Goal: Task Accomplishment & Management: Use online tool/utility

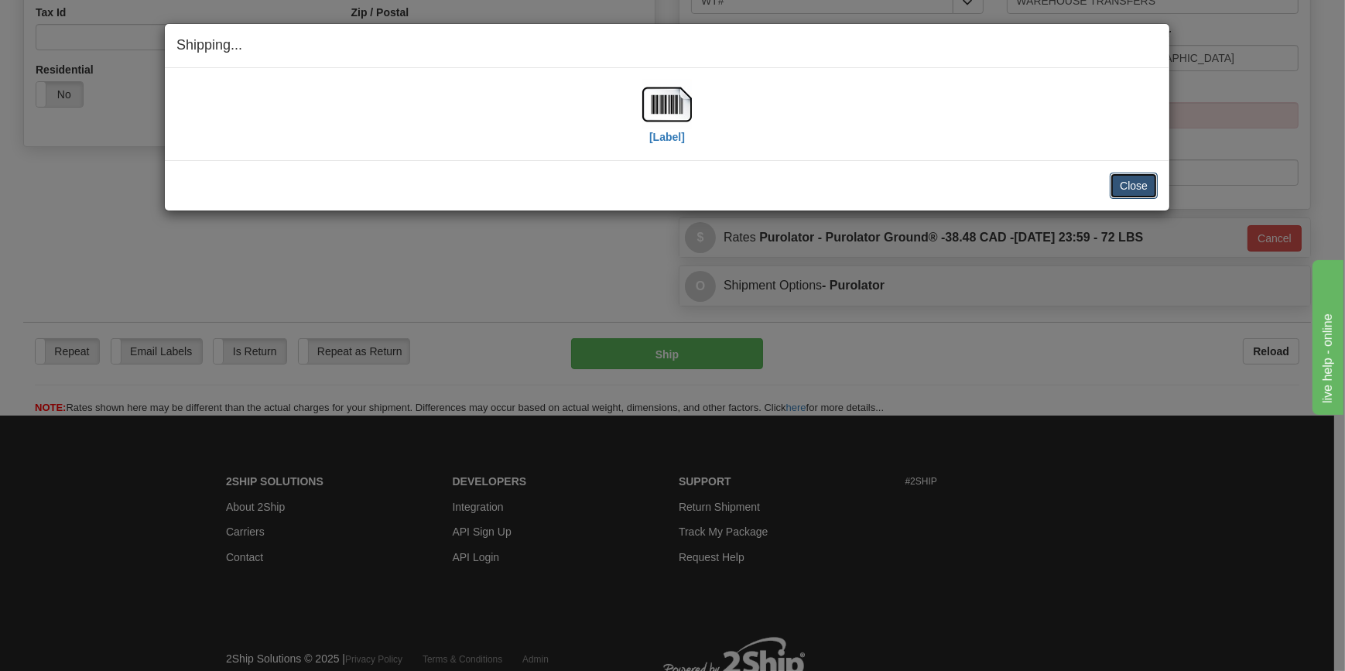
click at [1145, 186] on button "Close" at bounding box center [1134, 186] width 48 height 26
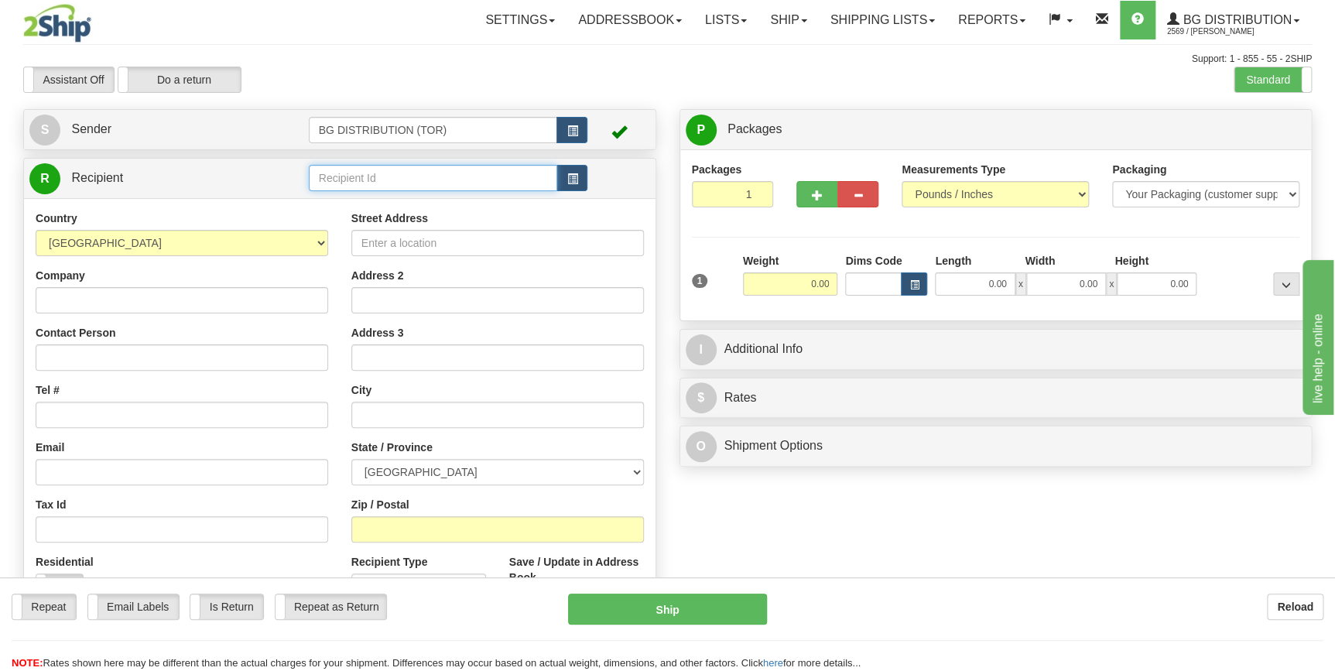
click at [339, 176] on input "text" at bounding box center [433, 178] width 249 height 26
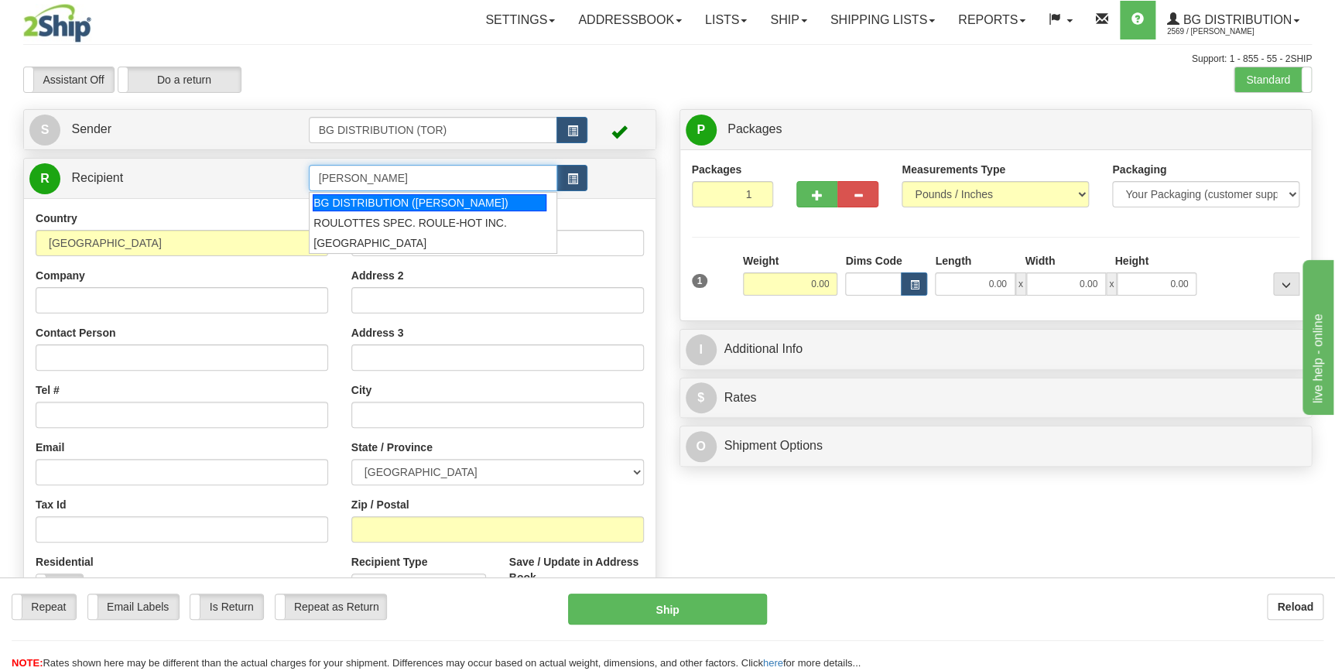
click at [378, 207] on div "BG DISTRIBUTION ([PERSON_NAME])" at bounding box center [430, 202] width 234 height 17
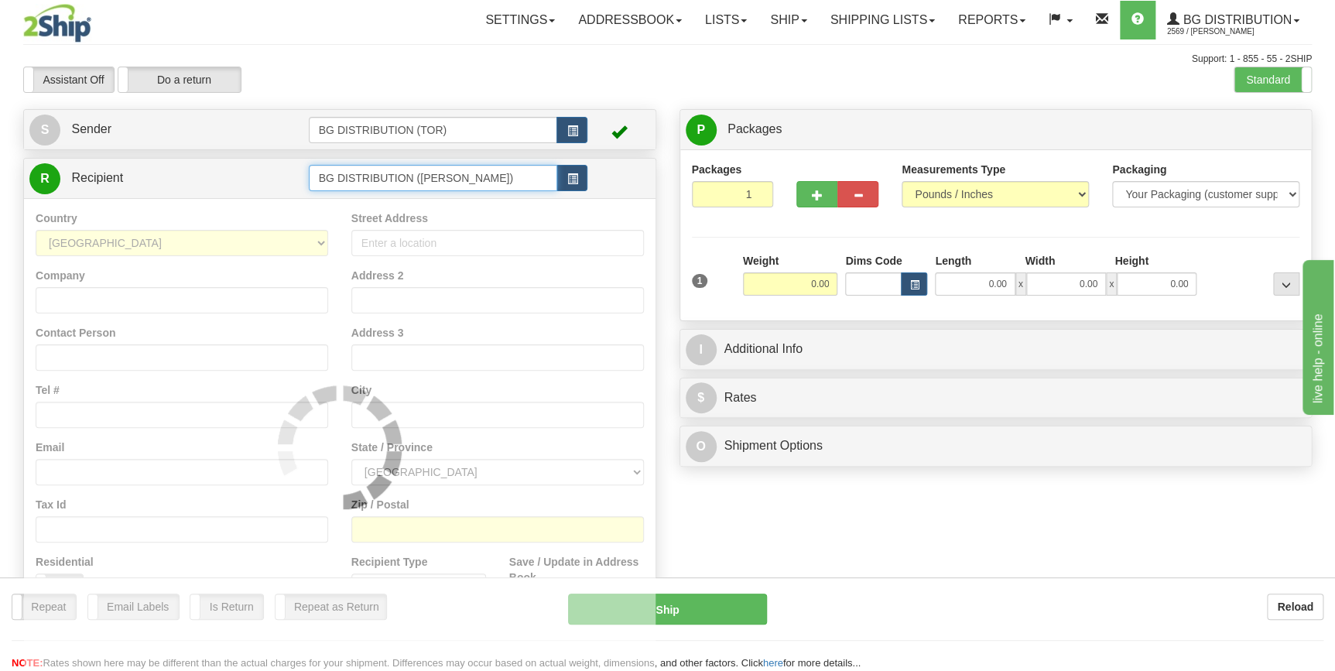
type input "BG DISTRIBUTION ([PERSON_NAME])"
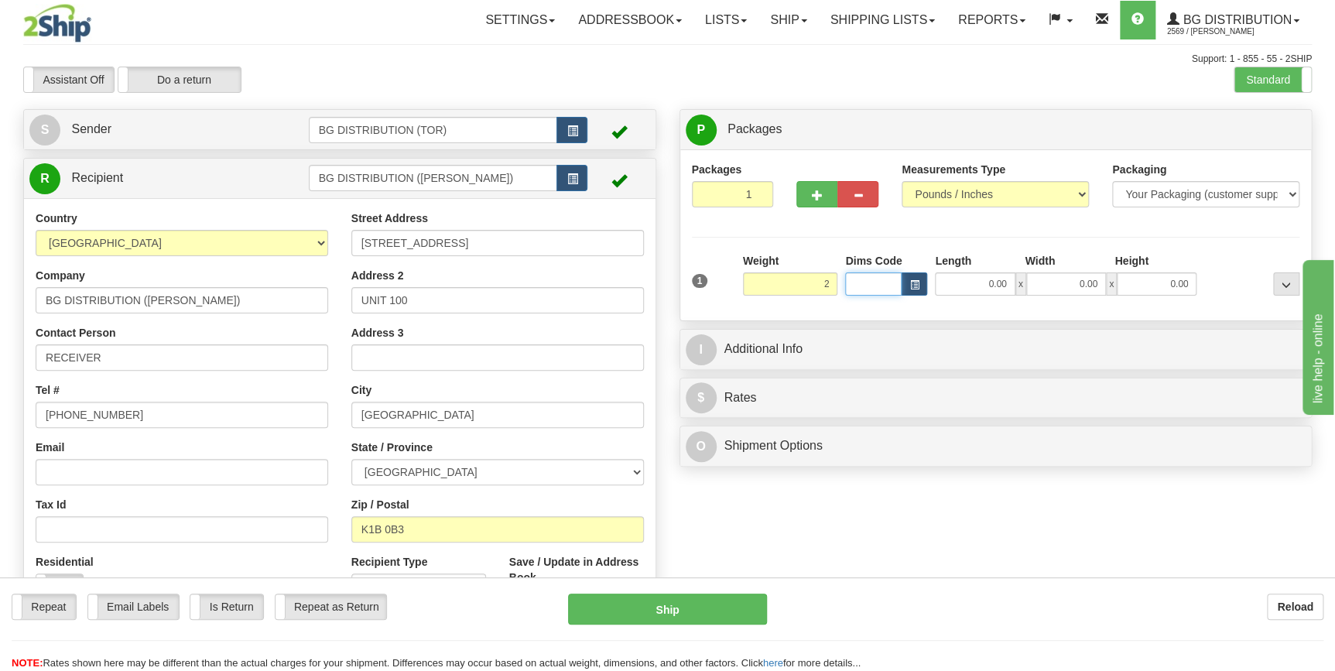
type input "2.00"
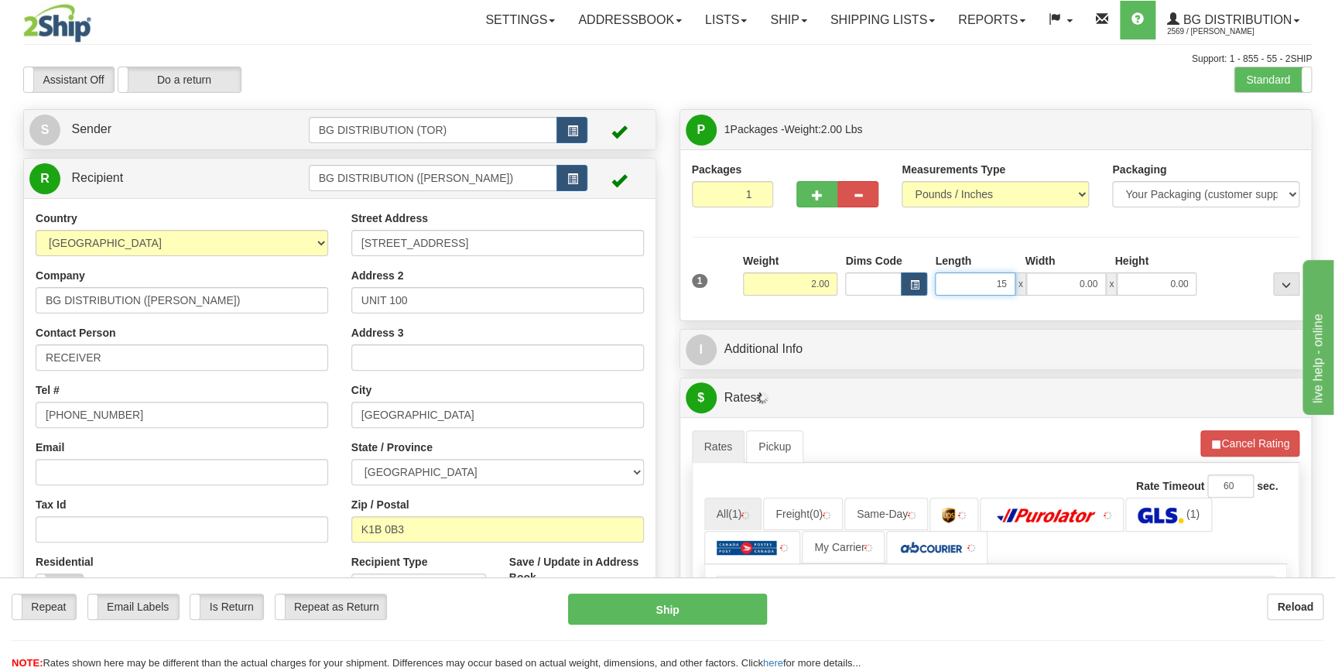
type input "15.00"
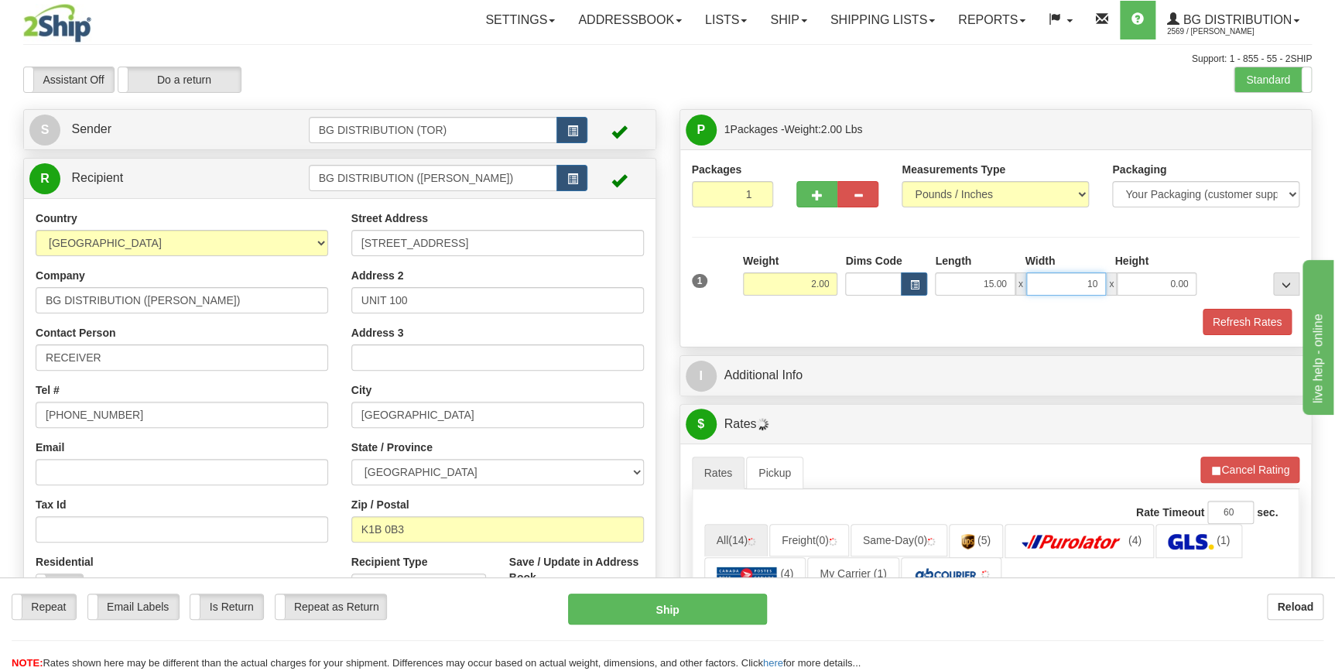
type input "10.00"
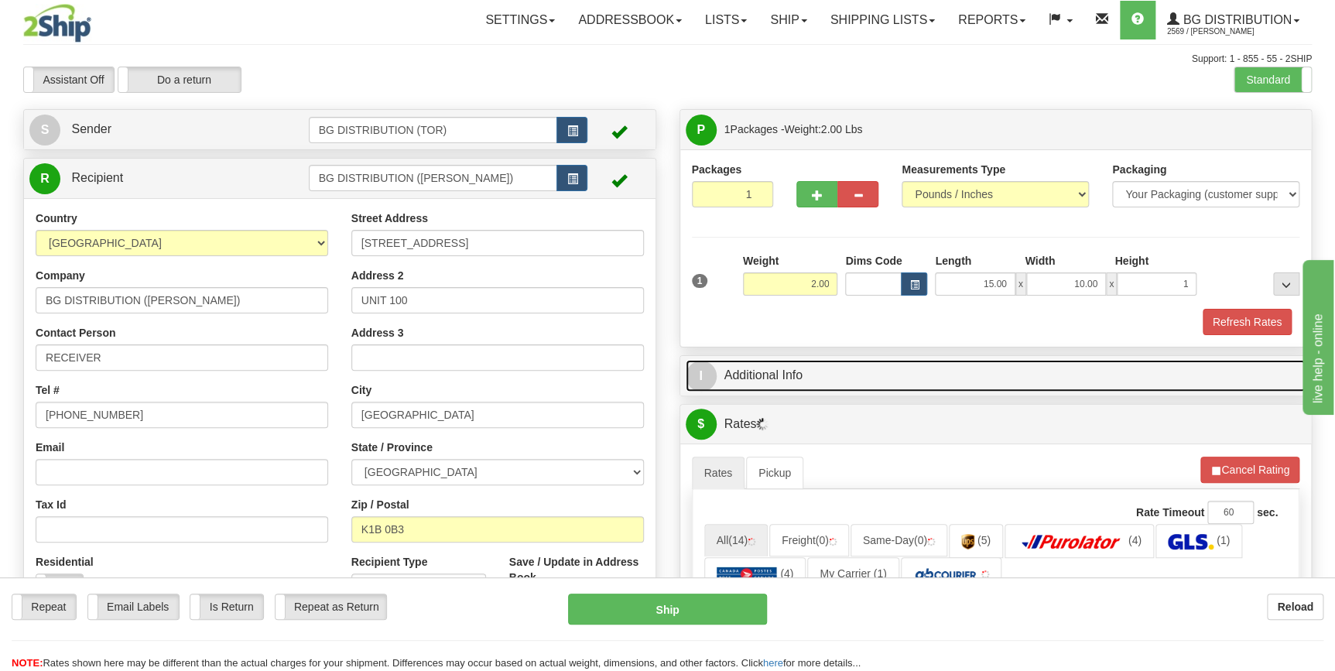
type input "1.00"
click at [758, 368] on link "I Additional Info" at bounding box center [996, 376] width 621 height 32
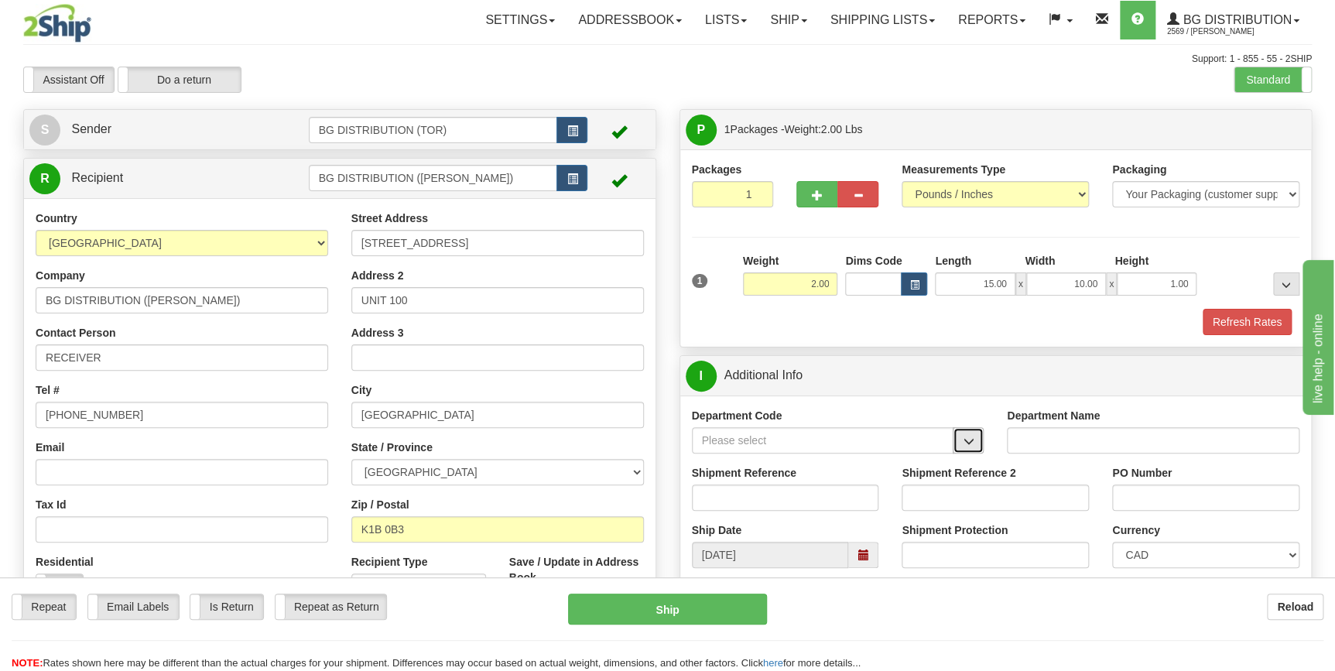
click at [980, 447] on button "button" at bounding box center [968, 440] width 31 height 26
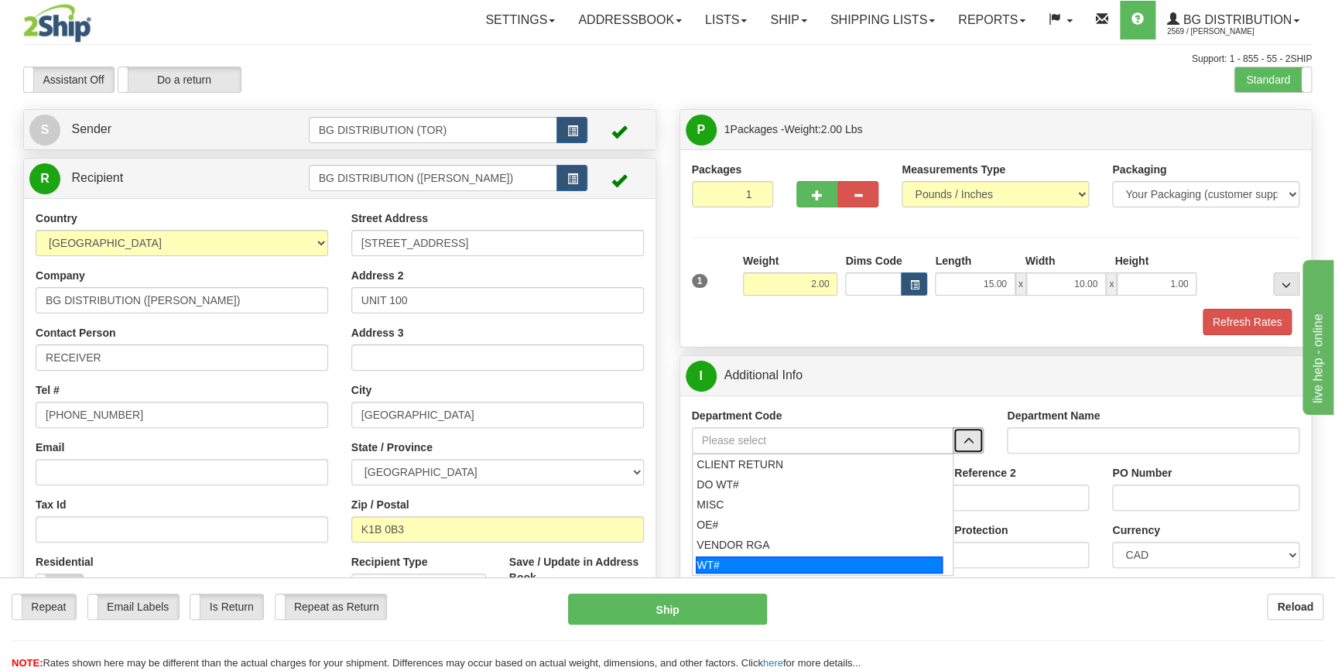
click at [840, 571] on div "WT#" at bounding box center [819, 564] width 247 height 17
type input "WT#"
type input "WAREHOUSE TRANSFERS"
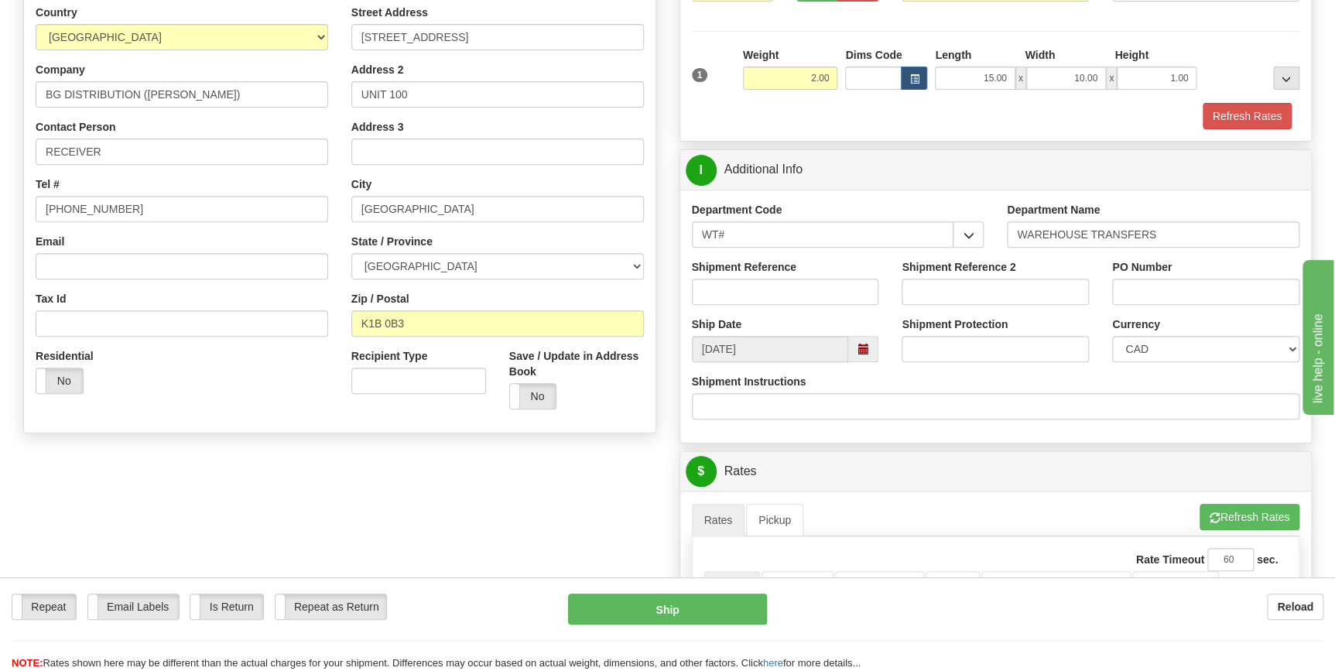
scroll to position [210, 0]
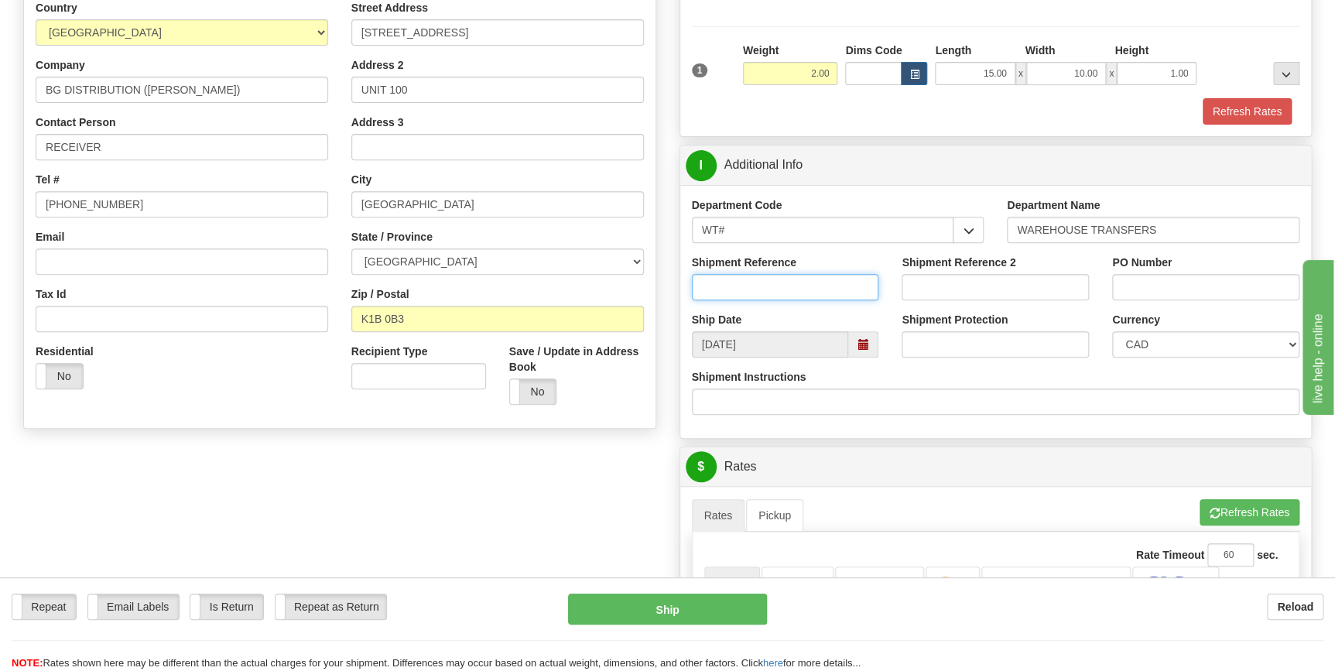
click at [794, 289] on input "Shipment Reference" at bounding box center [785, 287] width 187 height 26
type input "MEGAN"
click at [1202, 293] on input "PO Number" at bounding box center [1205, 287] width 187 height 26
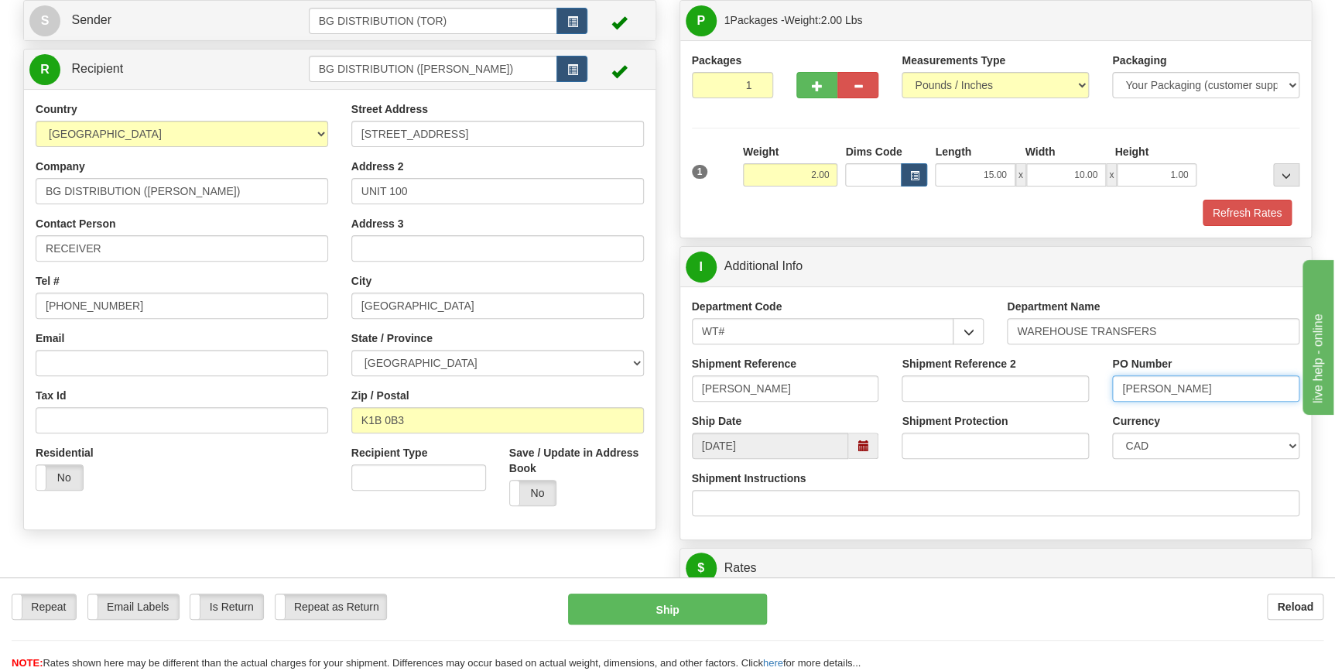
scroll to position [70, 0]
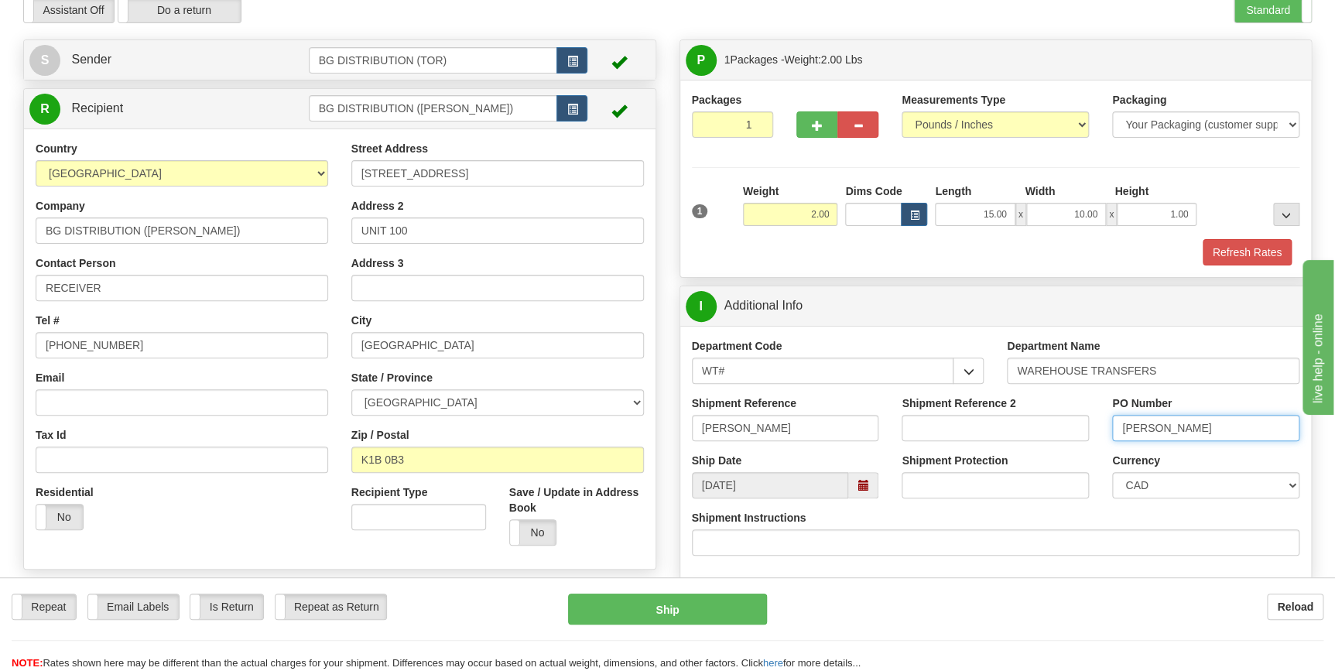
type input "MEGAN"
drag, startPoint x: 748, startPoint y: 423, endPoint x: 627, endPoint y: 419, distance: 121.5
click at [627, 39] on div "Create a label for the return Create Pickup Without Label S Sender" at bounding box center [668, 39] width 1312 height 0
type input "TRACY"
drag, startPoint x: 1196, startPoint y: 423, endPoint x: 992, endPoint y: 412, distance: 204.6
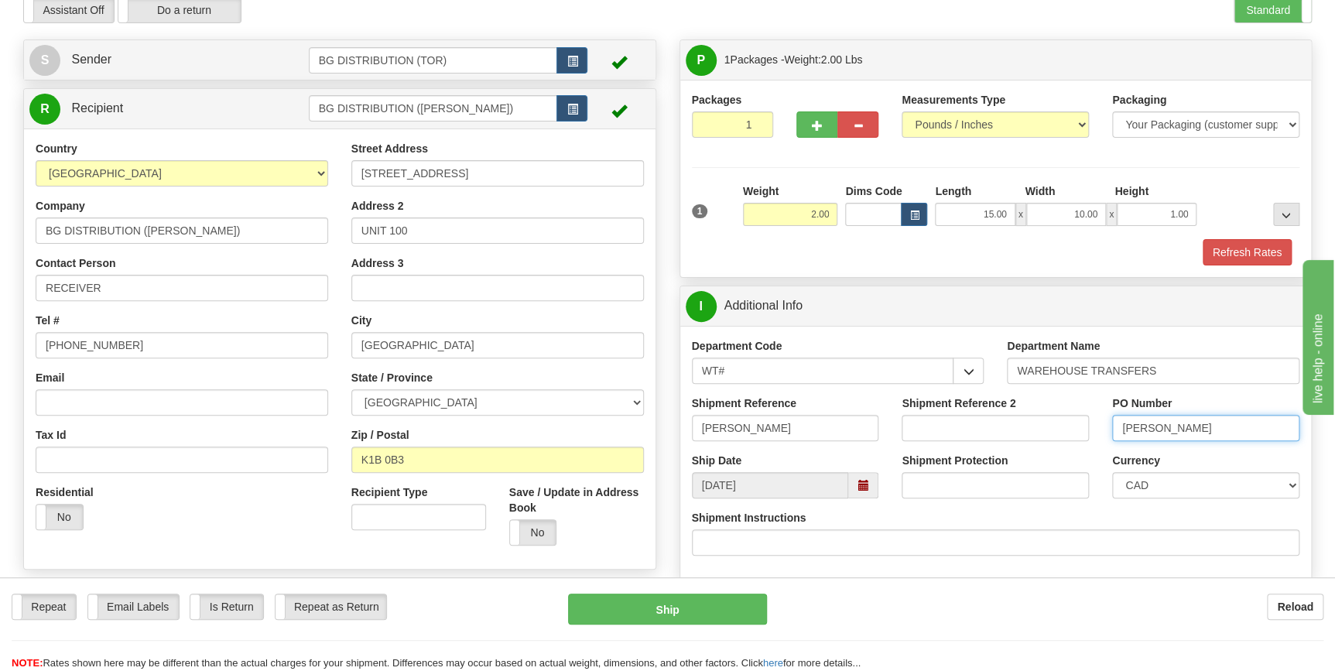
click at [992, 412] on div "Shipment Reference TRACY Shipment Reference 2 PO Number MEGAN" at bounding box center [995, 423] width 631 height 57
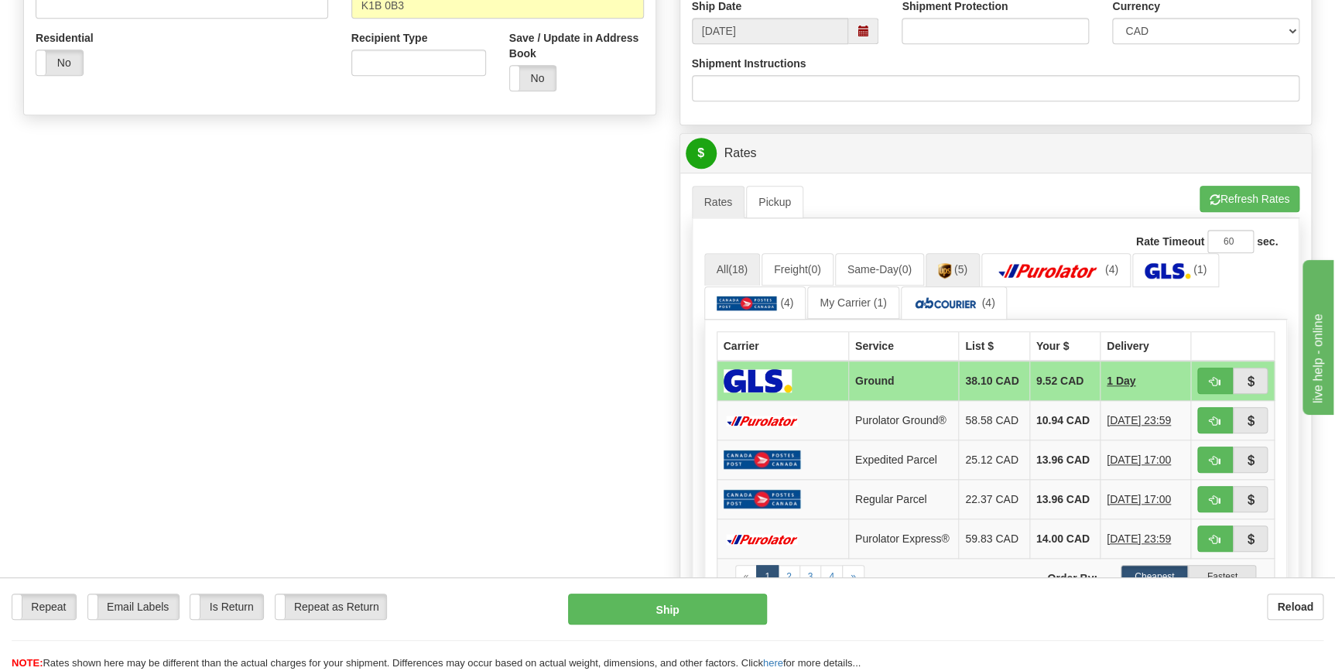
scroll to position [563, 0]
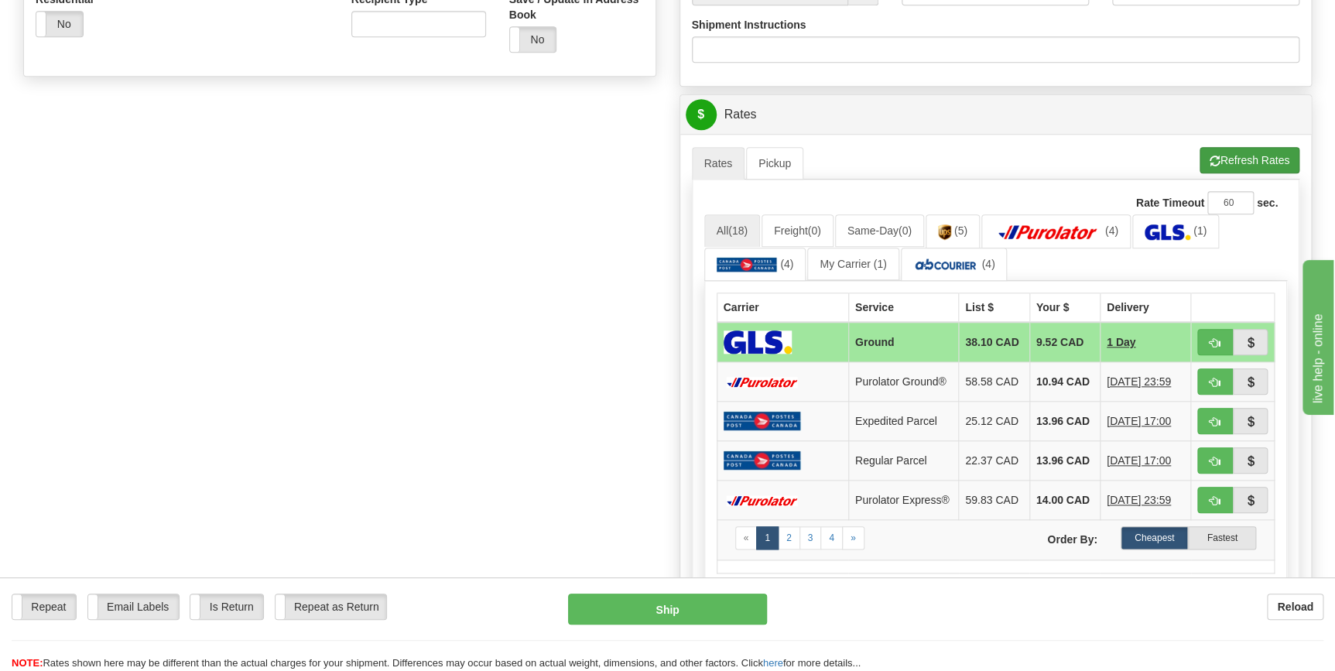
type input "TRACY"
click at [1238, 166] on button "Refresh Rates" at bounding box center [1249, 160] width 100 height 26
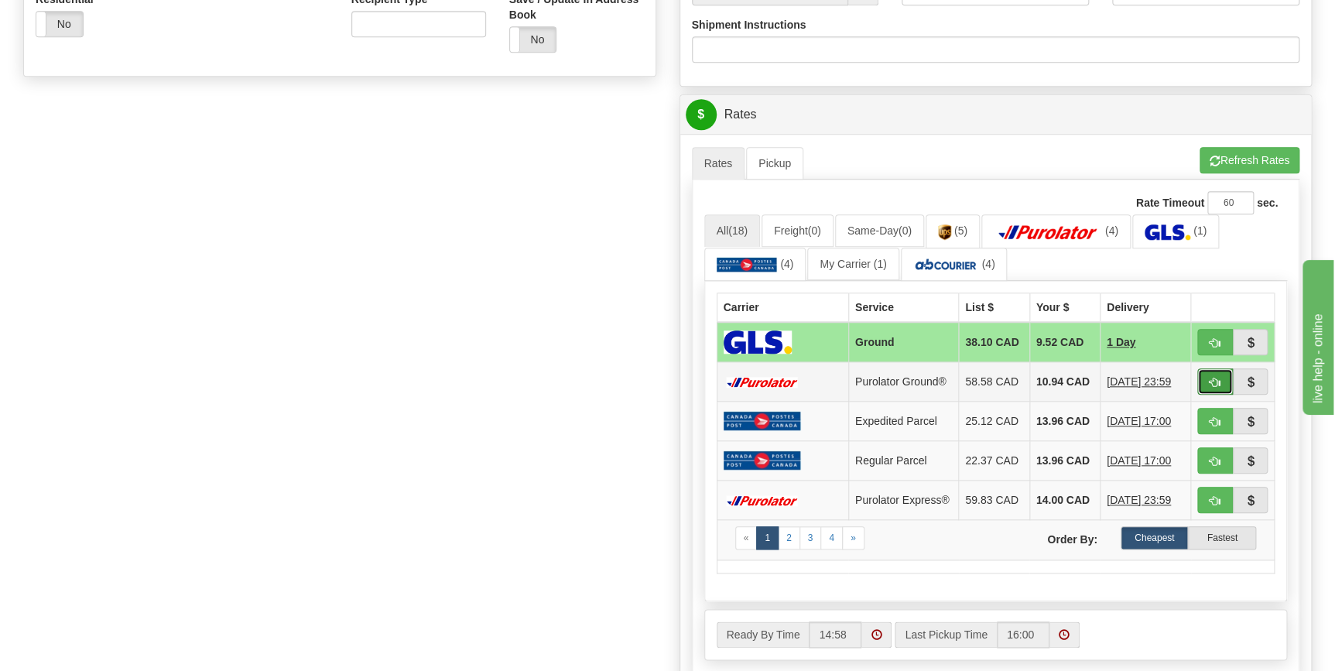
click at [1216, 381] on span "button" at bounding box center [1214, 383] width 11 height 10
type input "260"
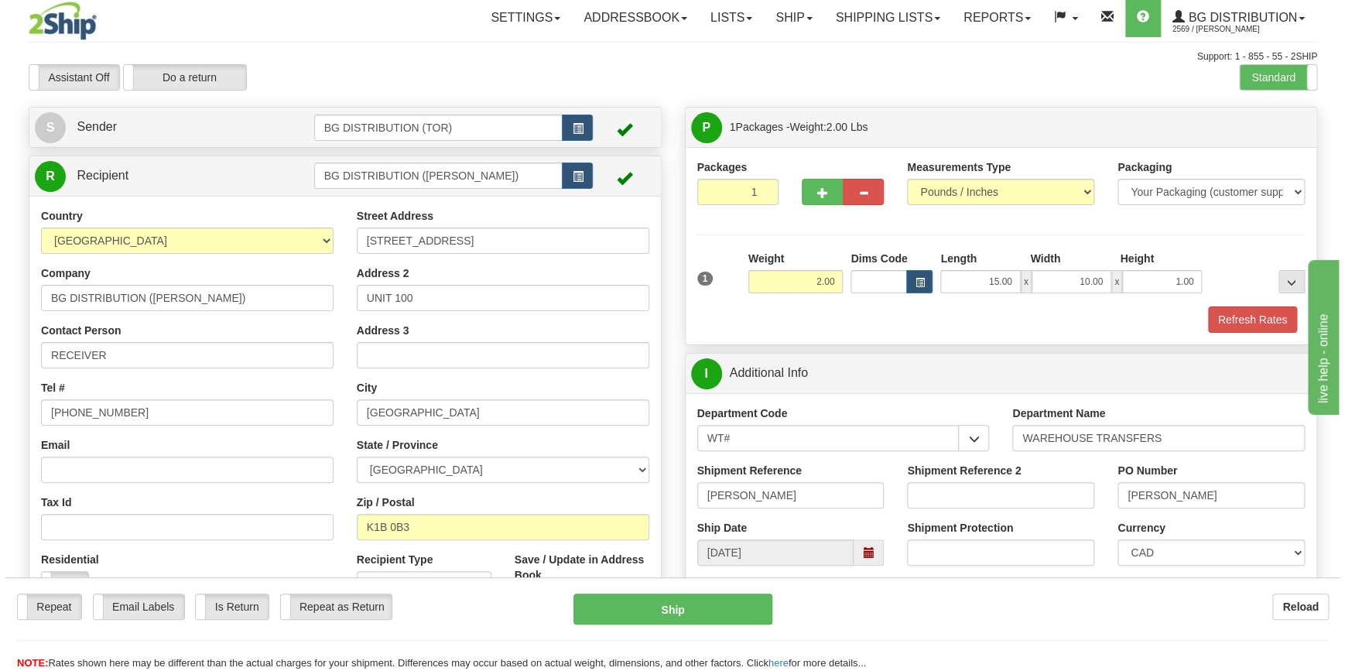
scroll to position [0, 0]
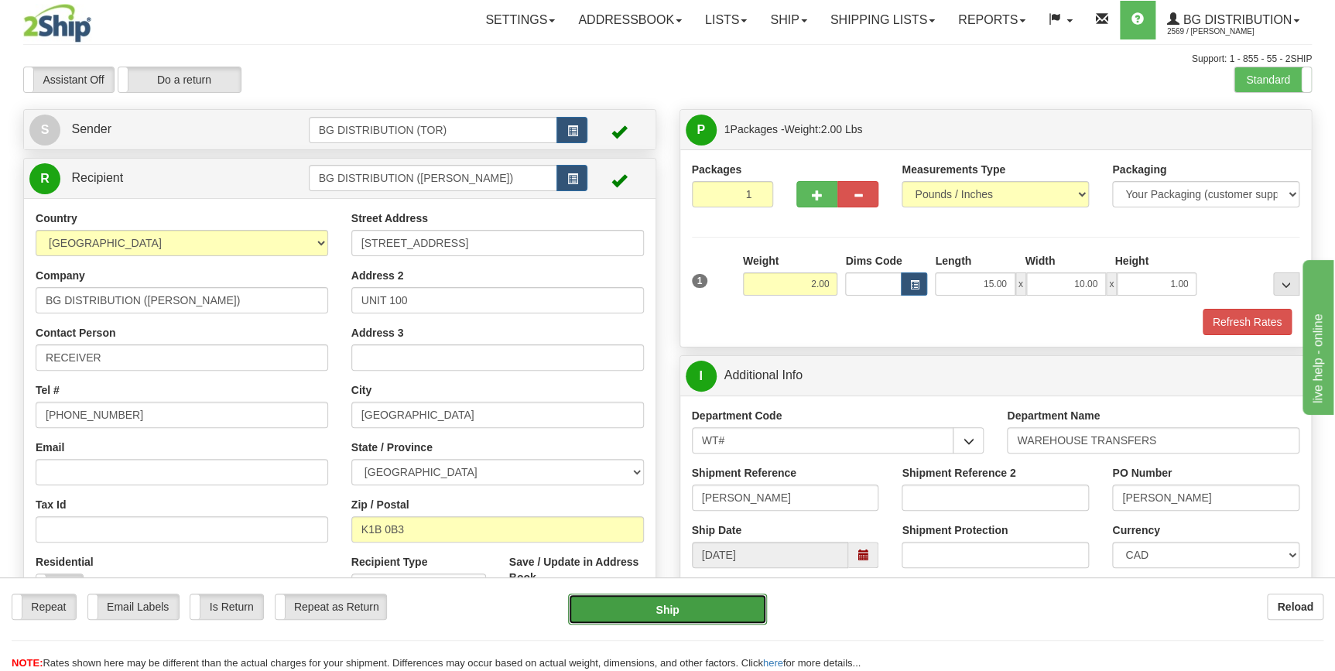
click at [703, 606] on button "Ship" at bounding box center [667, 609] width 199 height 31
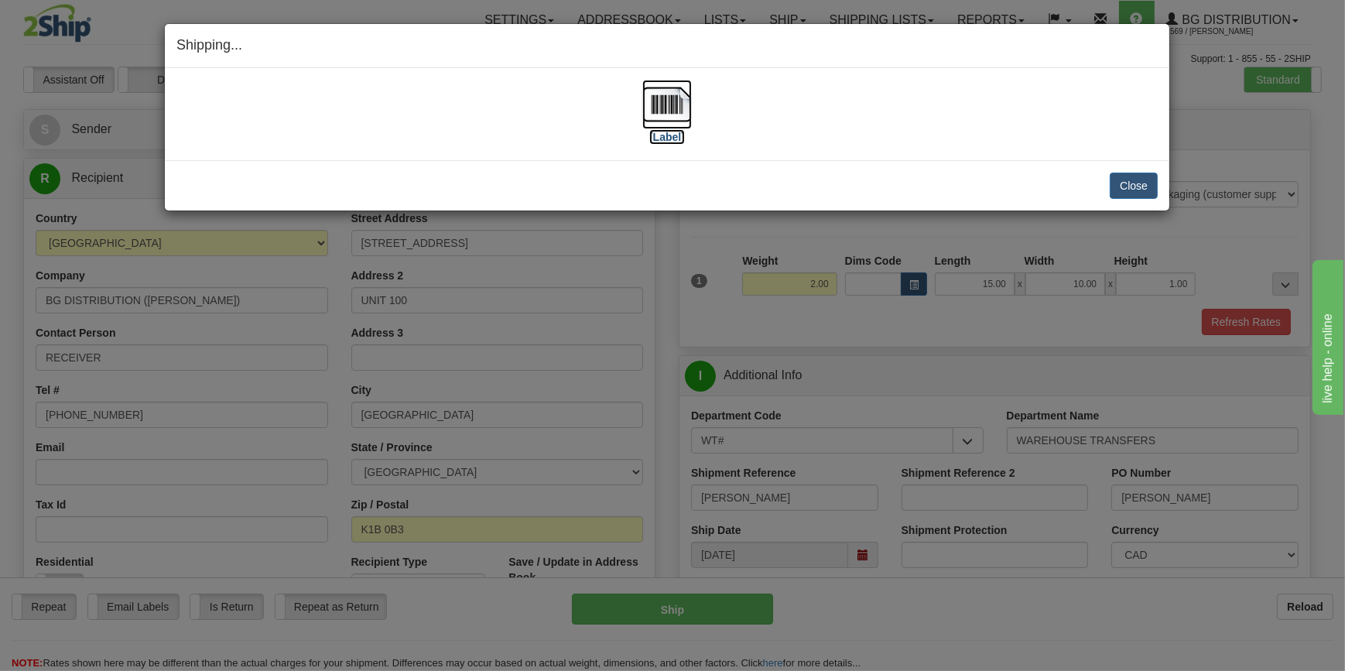
click at [674, 136] on label "[Label]" at bounding box center [667, 136] width 36 height 15
click at [1138, 178] on button "Close" at bounding box center [1134, 186] width 48 height 26
